Goal: Transaction & Acquisition: Subscribe to service/newsletter

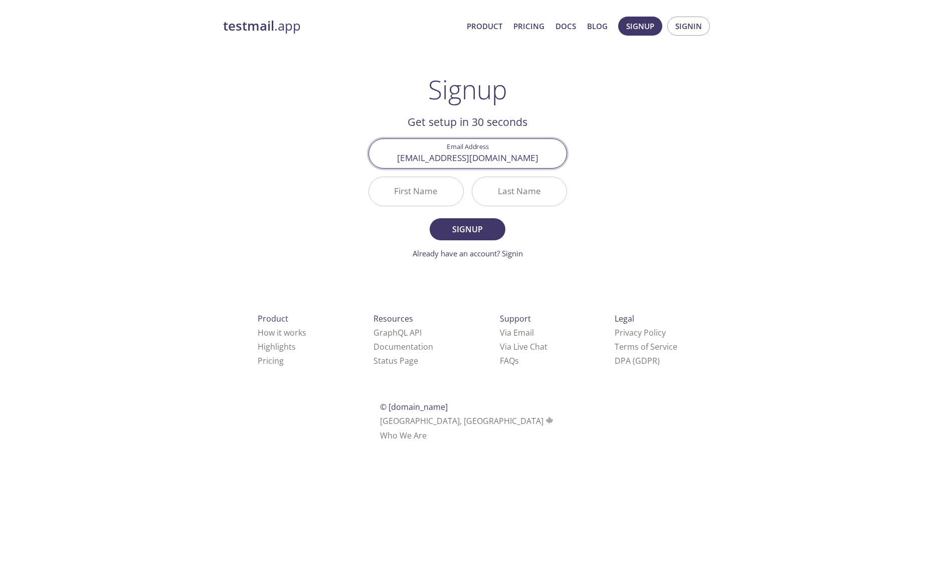
type input "[EMAIL_ADDRESS][DOMAIN_NAME]"
click at [424, 195] on input "First Name" at bounding box center [416, 191] width 94 height 29
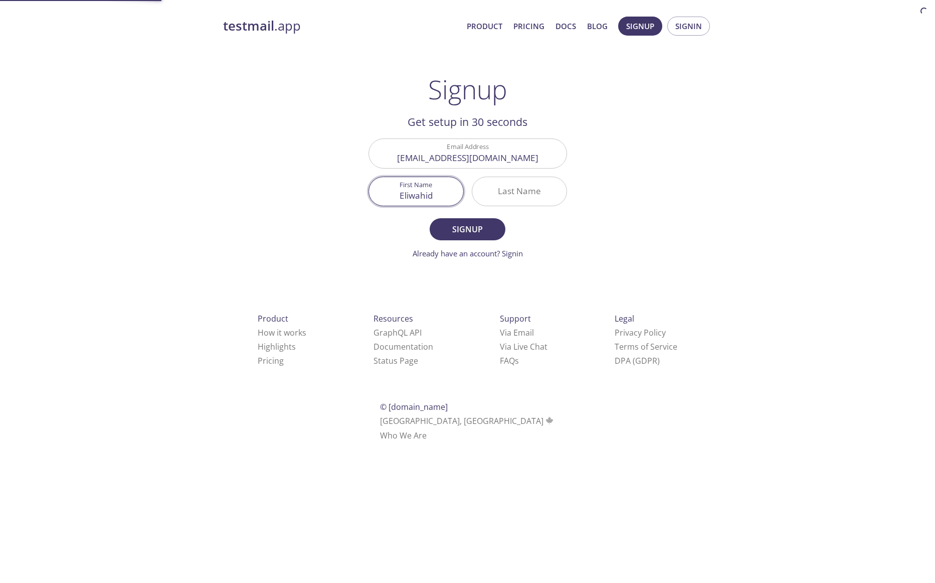
type input "Eliwahid"
click at [502, 193] on input "Last Name" at bounding box center [519, 191] width 94 height 29
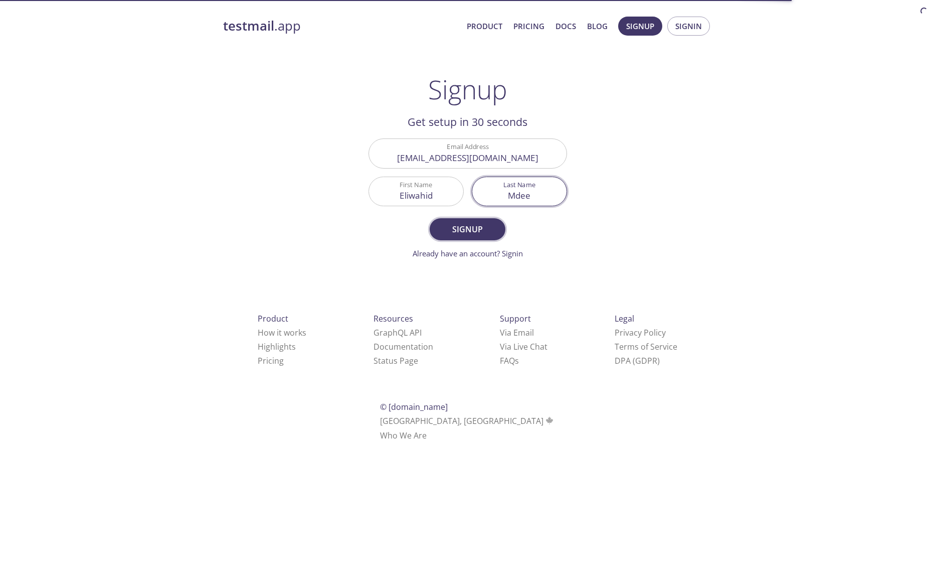
type input "Mdee"
click at [476, 231] on span "Signup" at bounding box center [467, 229] width 53 height 14
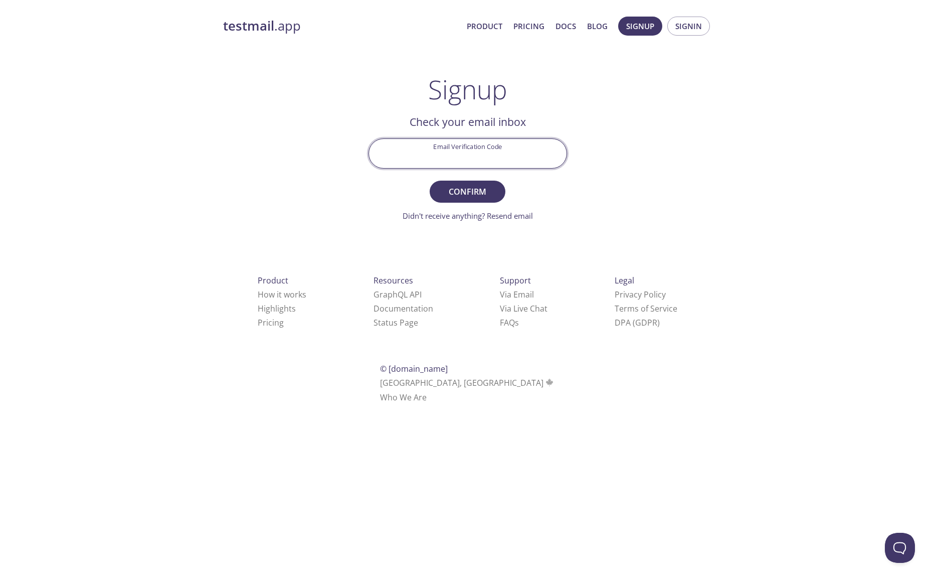
click at [534, 147] on input "Email Verification Code" at bounding box center [468, 153] width 198 height 29
type input "3N6UABQ"
click at [430, 181] on button "Confirm" at bounding box center [467, 192] width 75 height 22
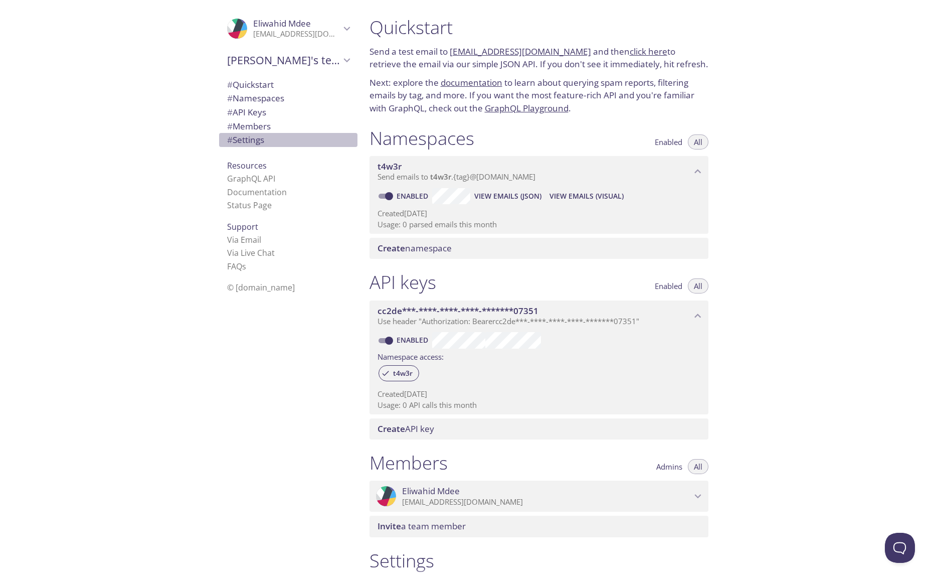
click at [262, 143] on span "# Settings" at bounding box center [245, 140] width 37 height 12
click at [524, 170] on span "t4w3r" at bounding box center [535, 166] width 314 height 11
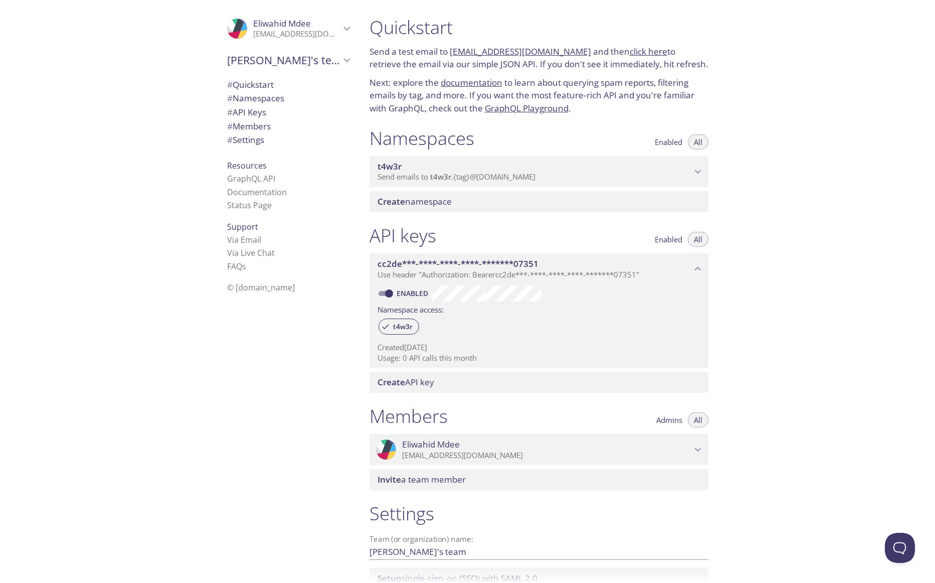
click at [524, 170] on span "t4w3r" at bounding box center [535, 166] width 314 height 11
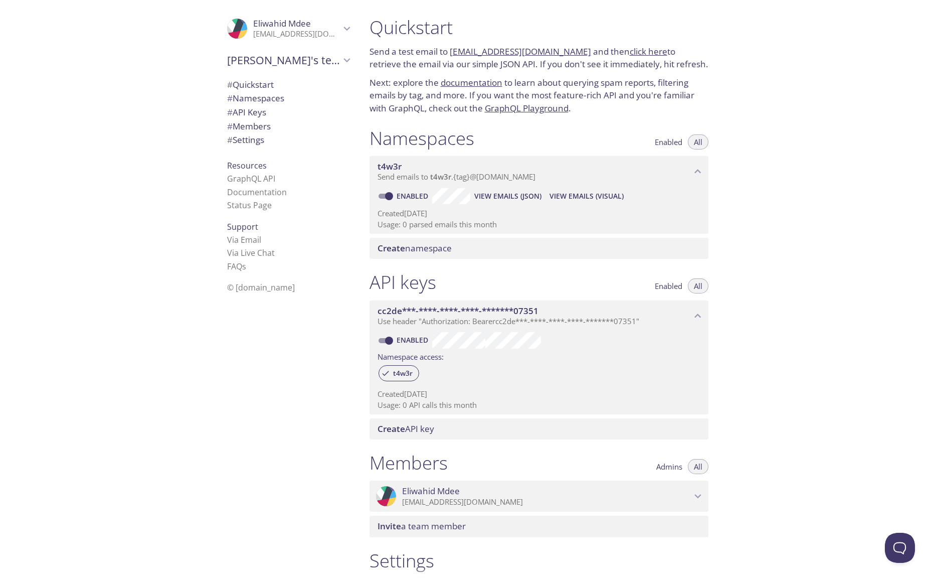
click at [449, 255] on div "Create namespace" at bounding box center [539, 248] width 339 height 21
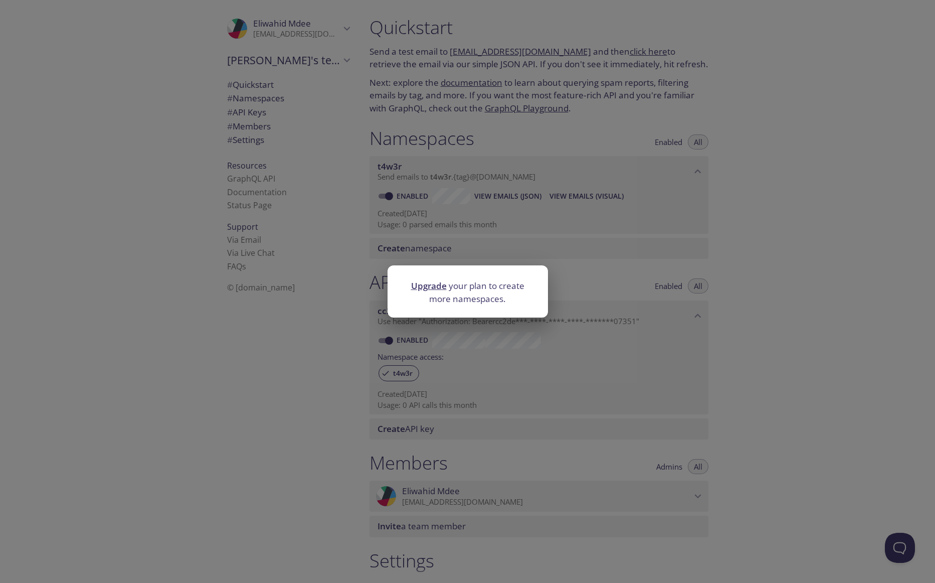
click at [440, 289] on link "Upgrade" at bounding box center [429, 286] width 36 height 12
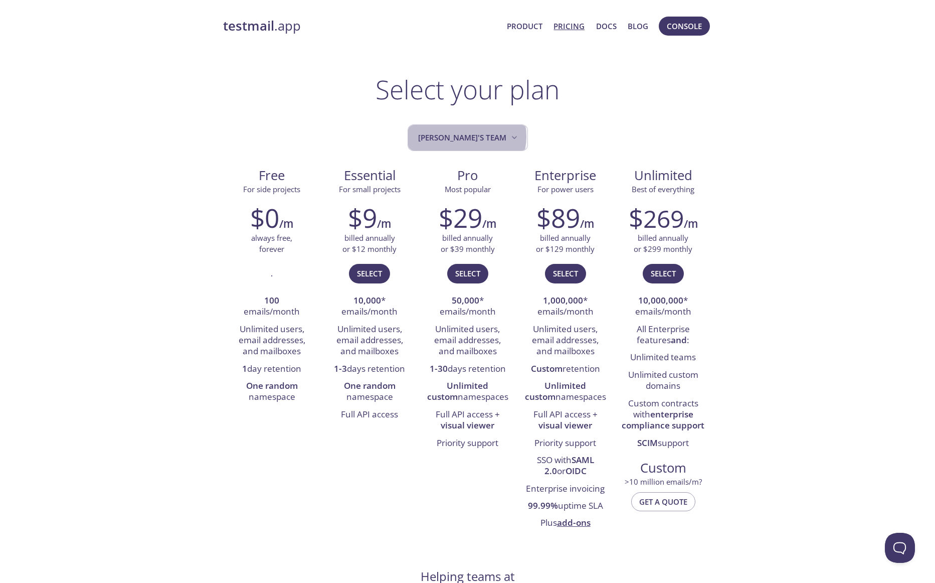
click at [477, 136] on span "[PERSON_NAME]'s team" at bounding box center [468, 138] width 101 height 14
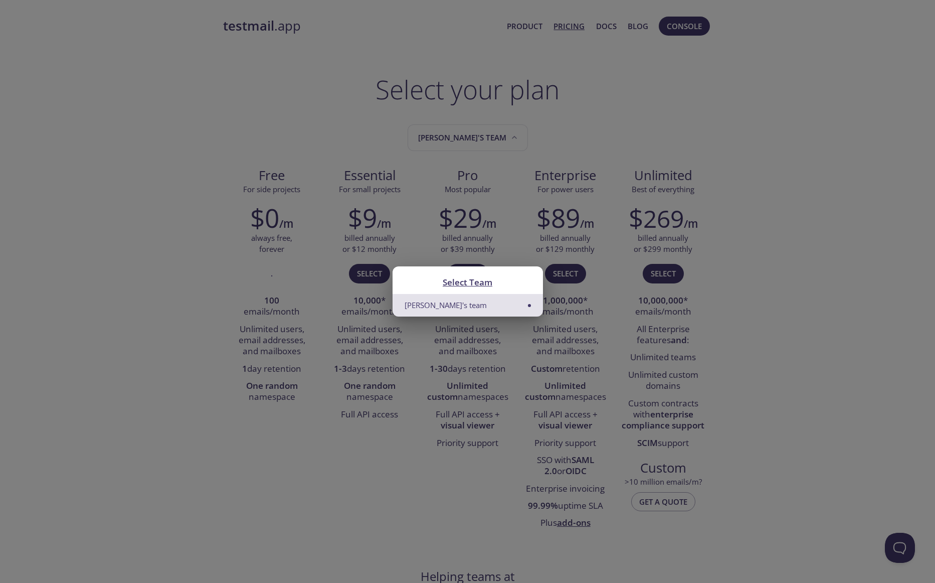
click at [543, 129] on div "Select Team Eliwahid's team" at bounding box center [467, 291] width 935 height 583
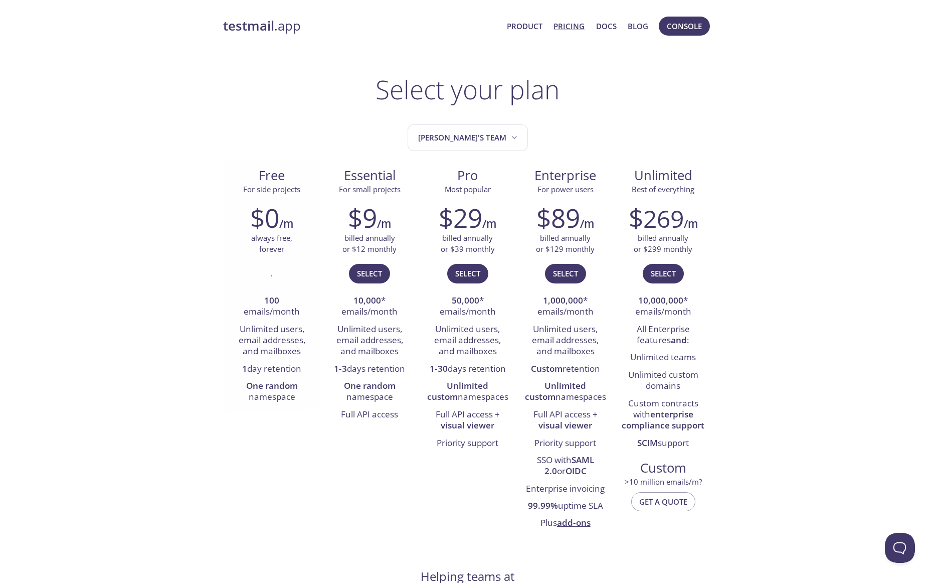
click at [269, 227] on h2 "$0" at bounding box center [264, 218] width 29 height 30
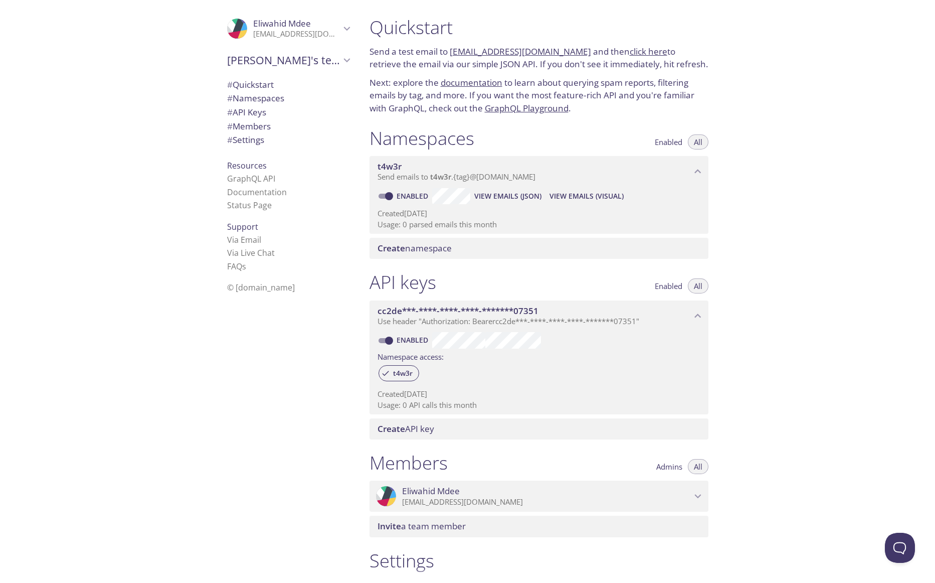
click at [500, 198] on span "View Emails (JSON)" at bounding box center [507, 196] width 67 height 12
click at [263, 100] on span "# Namespaces" at bounding box center [255, 98] width 57 height 12
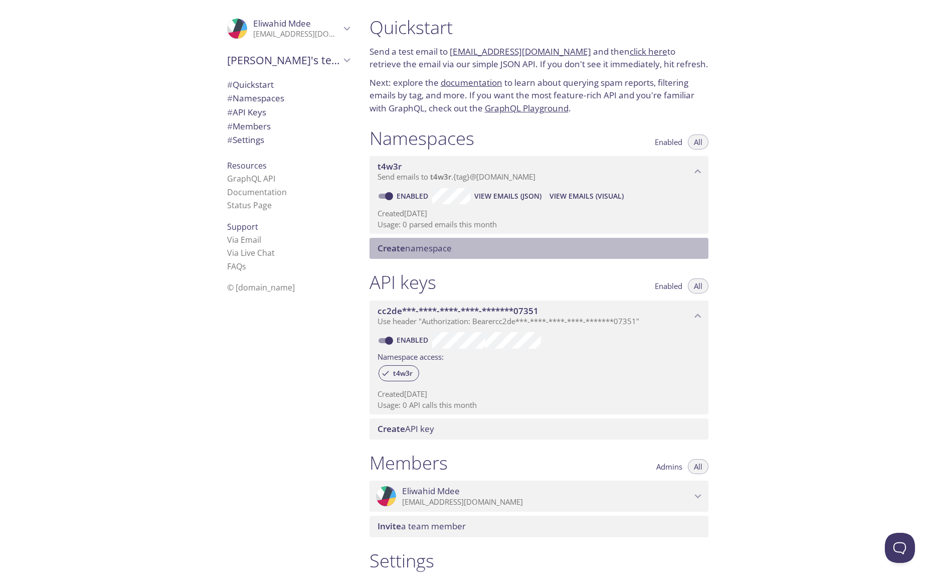
click at [421, 253] on span "Create namespace" at bounding box center [415, 248] width 74 height 12
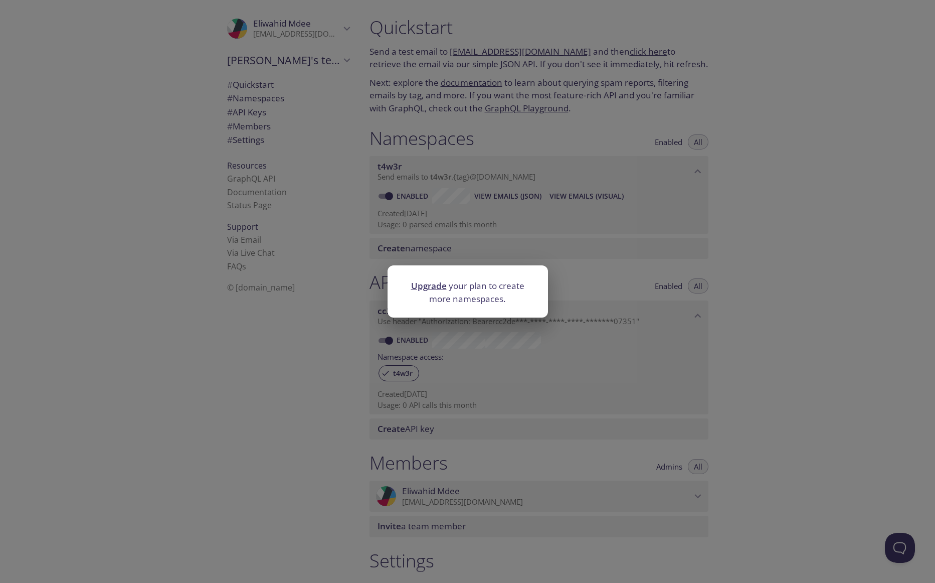
click at [438, 287] on link "Upgrade" at bounding box center [429, 286] width 36 height 12
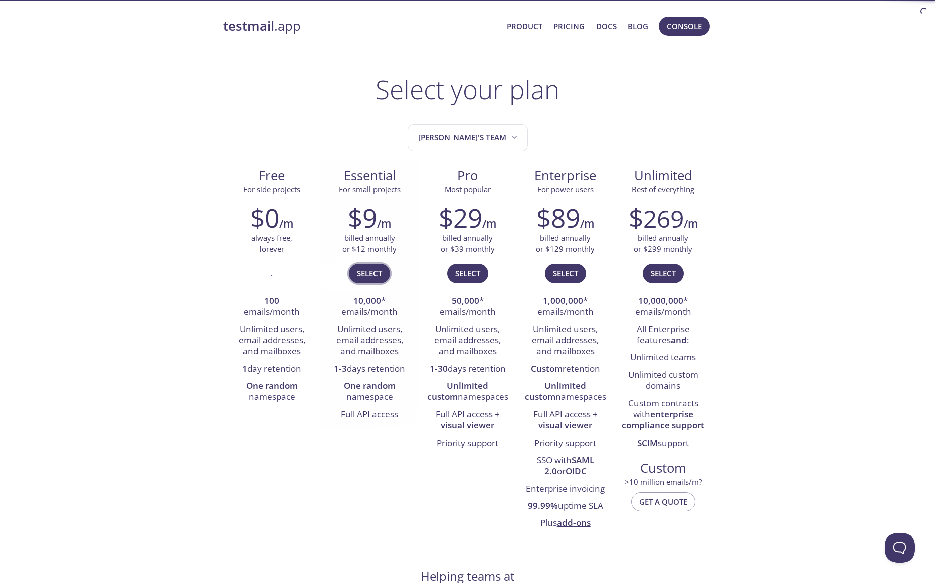
click at [369, 274] on span "Select" at bounding box center [369, 273] width 25 height 13
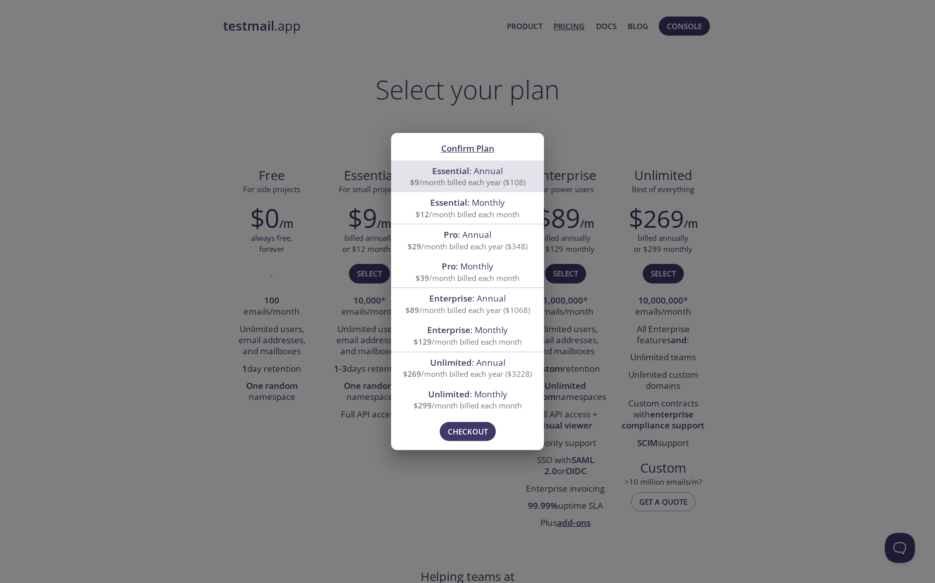
click at [728, 266] on div "Confirm Plan Essential : Annual $9 /month billed each year ($108) Essential : M…" at bounding box center [467, 291] width 935 height 583
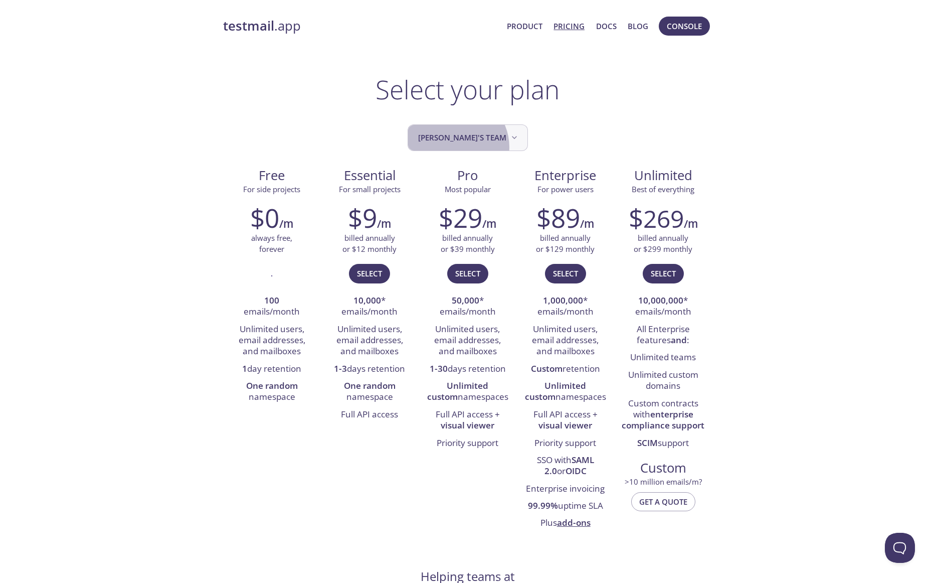
click at [466, 147] on button "[PERSON_NAME]'s team" at bounding box center [468, 137] width 120 height 27
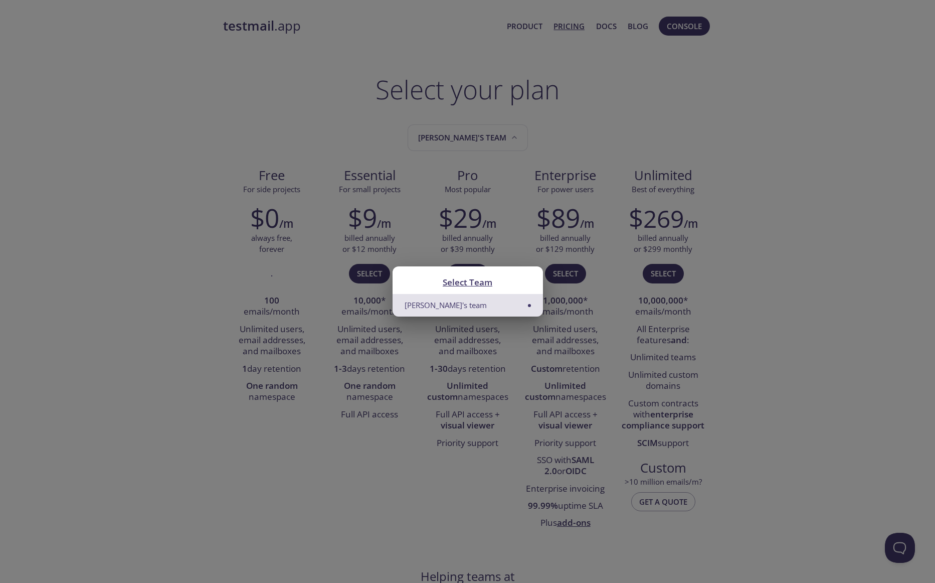
click at [466, 147] on div "Select Team Eliwahid's team" at bounding box center [467, 291] width 935 height 583
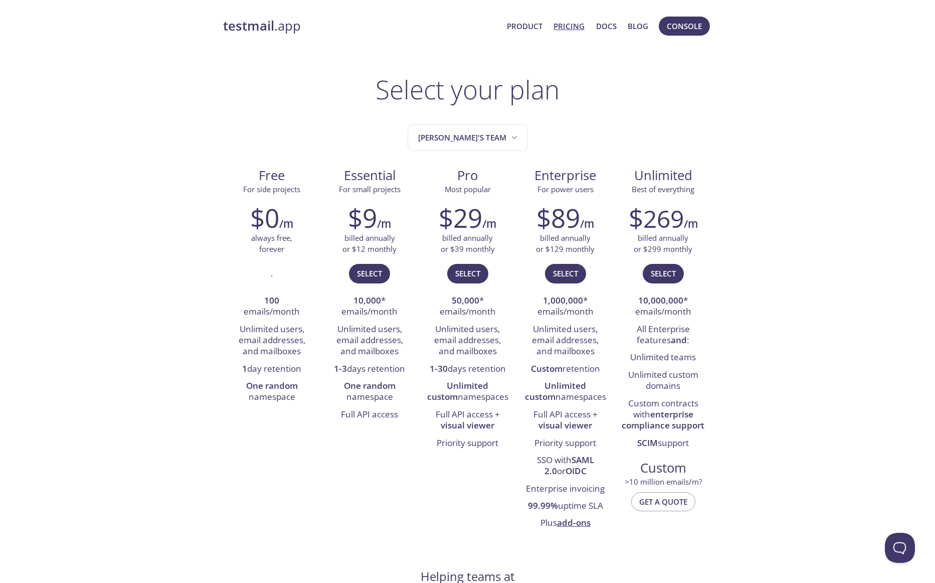
click at [466, 147] on button "[PERSON_NAME]'s team" at bounding box center [468, 137] width 120 height 27
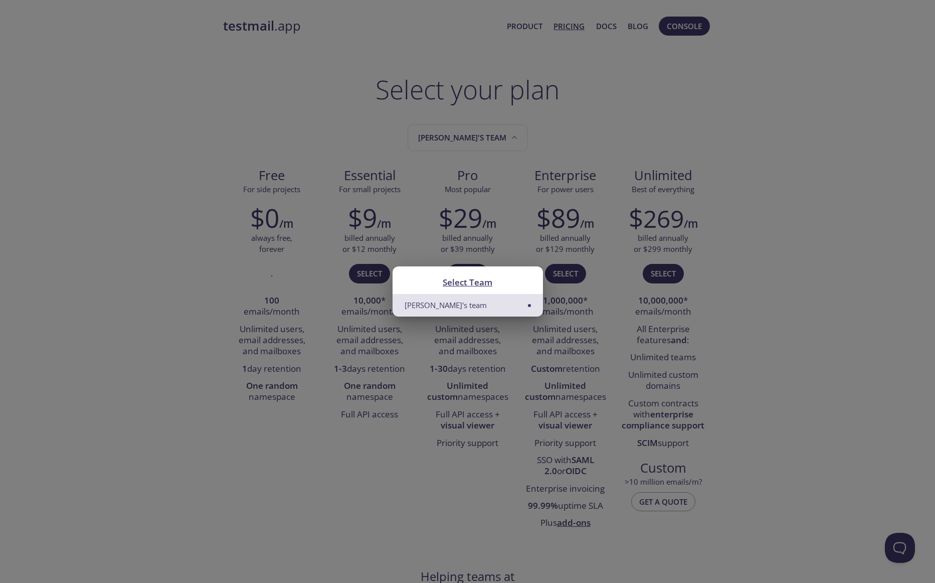
click at [466, 147] on div "Select Team Eliwahid's team" at bounding box center [467, 291] width 935 height 583
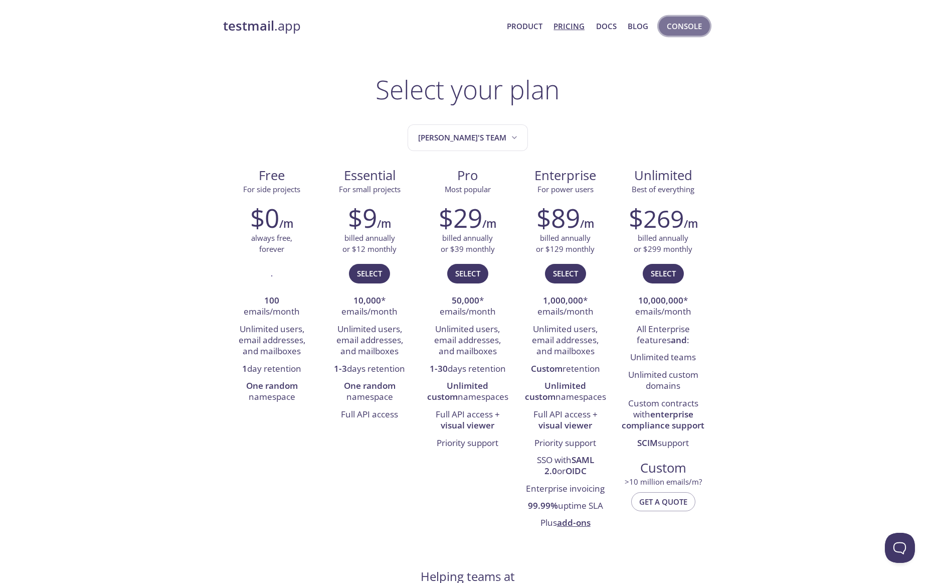
click at [688, 31] on span "Console" at bounding box center [684, 26] width 35 height 13
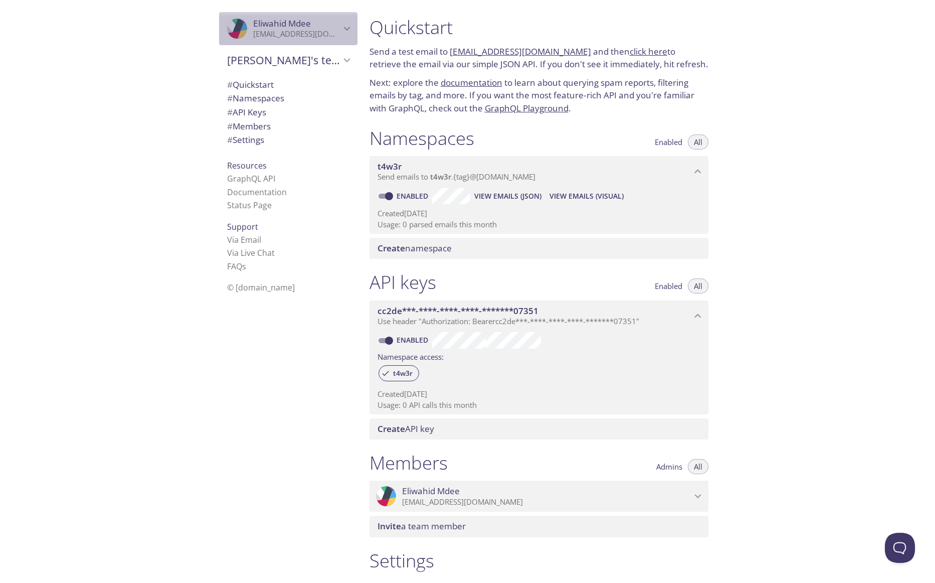
click at [300, 19] on span "Eliwahid Mdee" at bounding box center [282, 24] width 58 height 12
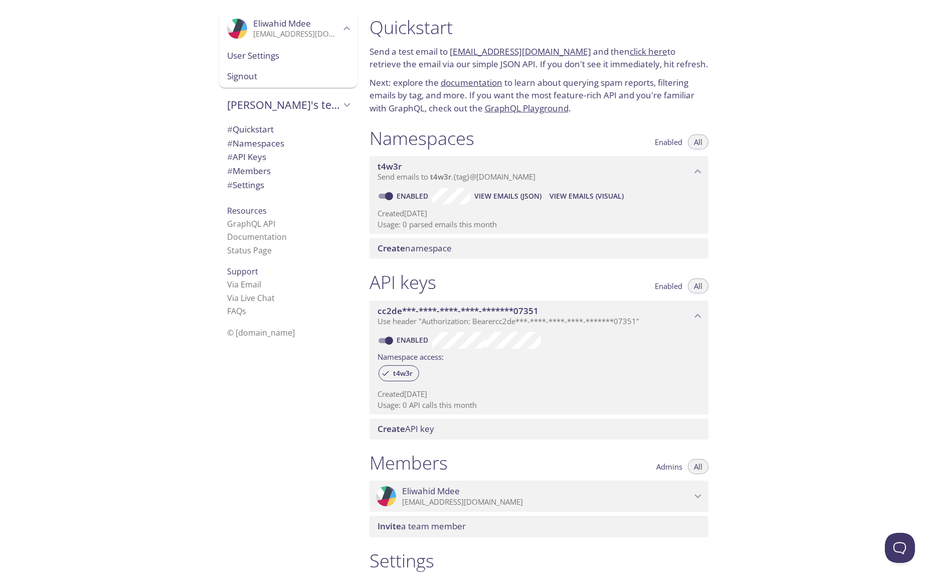
click at [273, 58] on span "User Settings" at bounding box center [288, 55] width 122 height 13
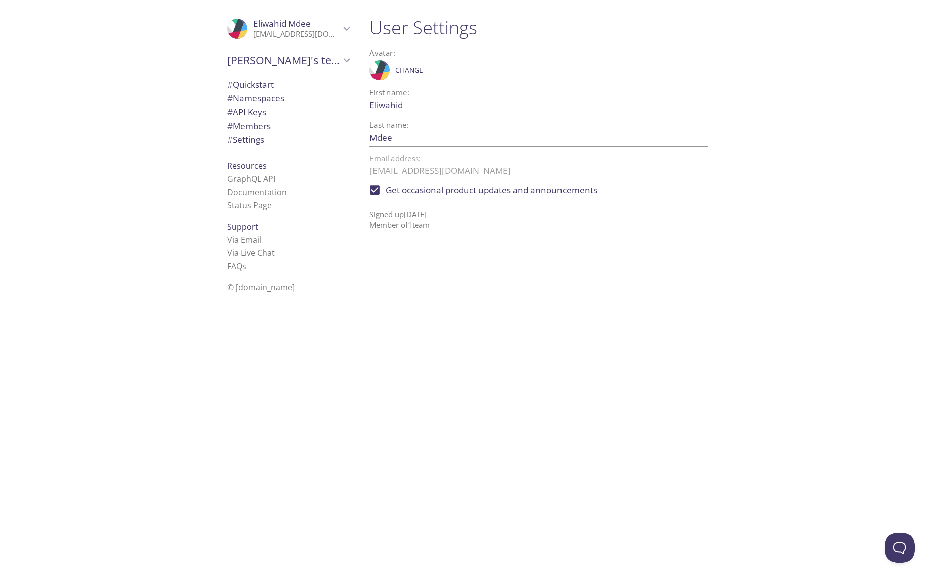
click at [277, 98] on span "# Namespaces" at bounding box center [255, 98] width 57 height 12
